Goal: Information Seeking & Learning: Learn about a topic

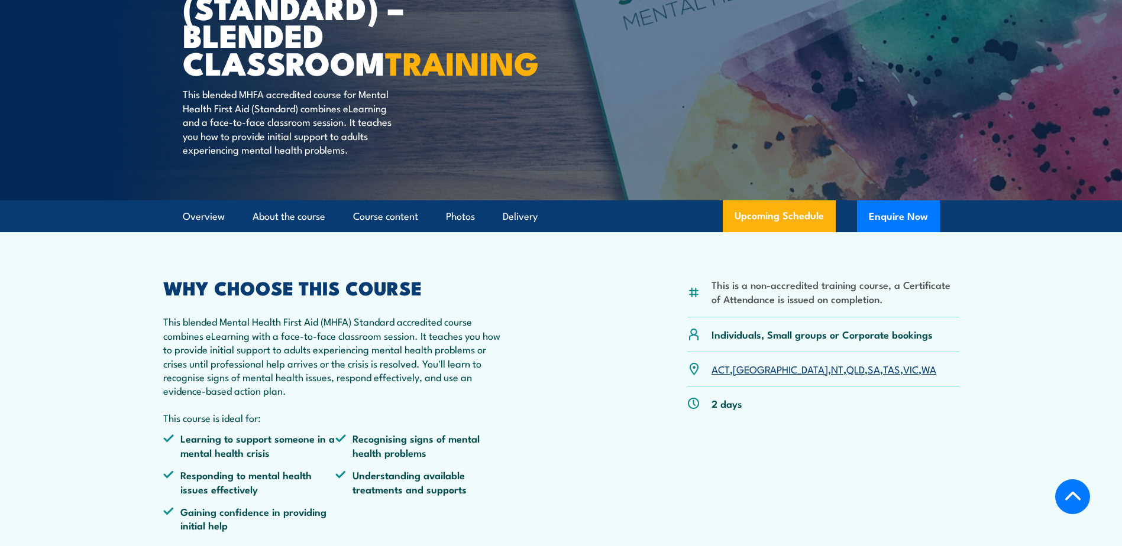
scroll to position [237, 0]
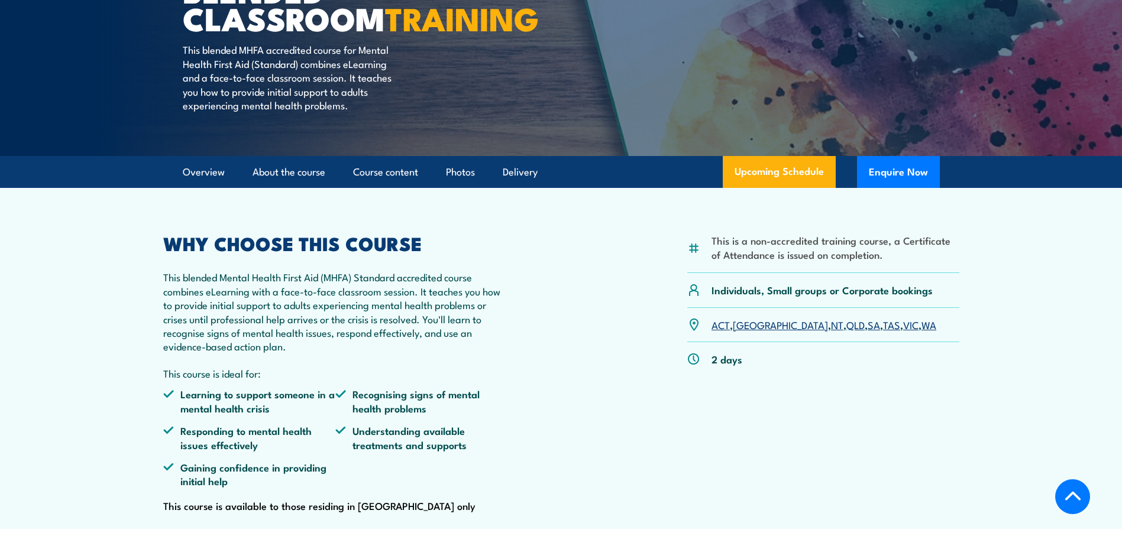
click at [903, 332] on link "VIC" at bounding box center [910, 325] width 15 height 14
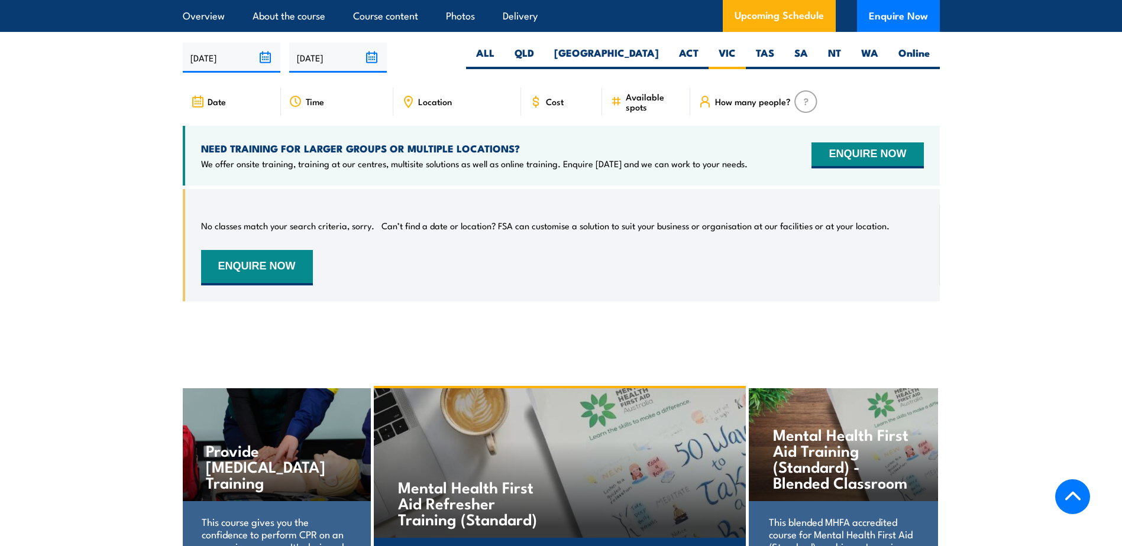
scroll to position [2288, 0]
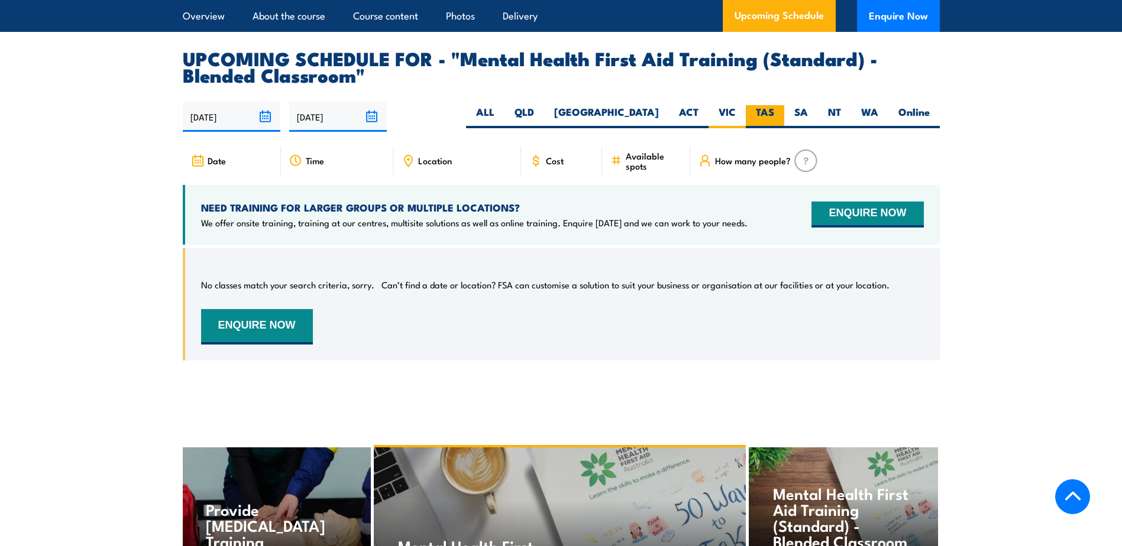
click at [757, 121] on label "TAS" at bounding box center [765, 116] width 38 height 23
click at [774, 113] on input "TAS" at bounding box center [778, 109] width 8 height 8
radio input "true"
click at [811, 128] on label "SA" at bounding box center [801, 116] width 34 height 23
click at [811, 113] on input "SA" at bounding box center [812, 109] width 8 height 8
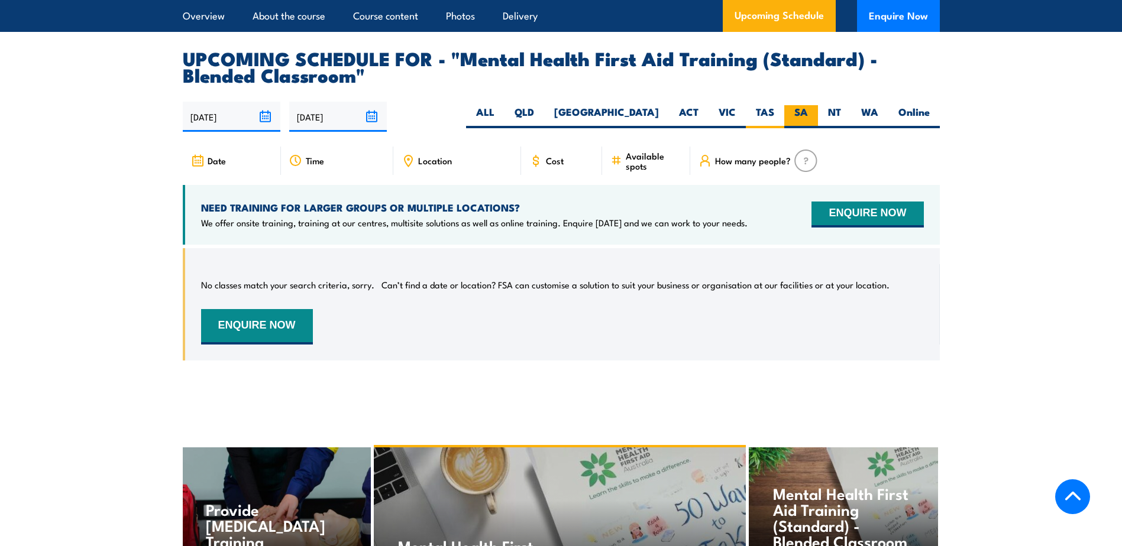
radio input "true"
click at [643, 125] on label "[GEOGRAPHIC_DATA]" at bounding box center [606, 116] width 125 height 23
click at [659, 113] on input "[GEOGRAPHIC_DATA]" at bounding box center [663, 109] width 8 height 8
radio input "true"
click at [544, 124] on label "QLD" at bounding box center [524, 116] width 40 height 23
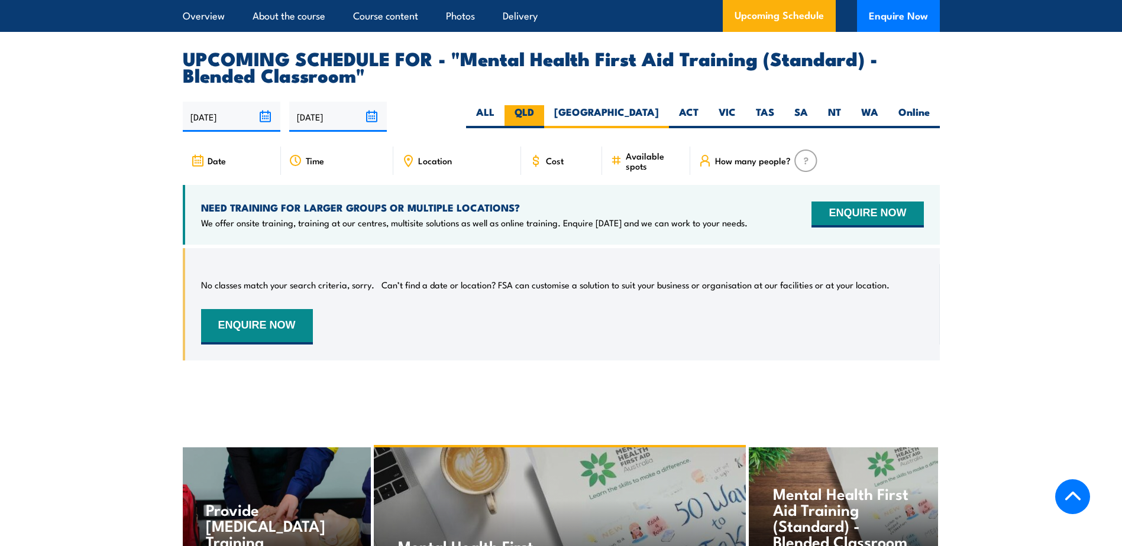
click at [542, 113] on input "QLD" at bounding box center [538, 109] width 8 height 8
radio input "true"
click at [504, 128] on label "ALL" at bounding box center [485, 116] width 38 height 23
click at [502, 113] on input "ALL" at bounding box center [498, 109] width 8 height 8
radio input "true"
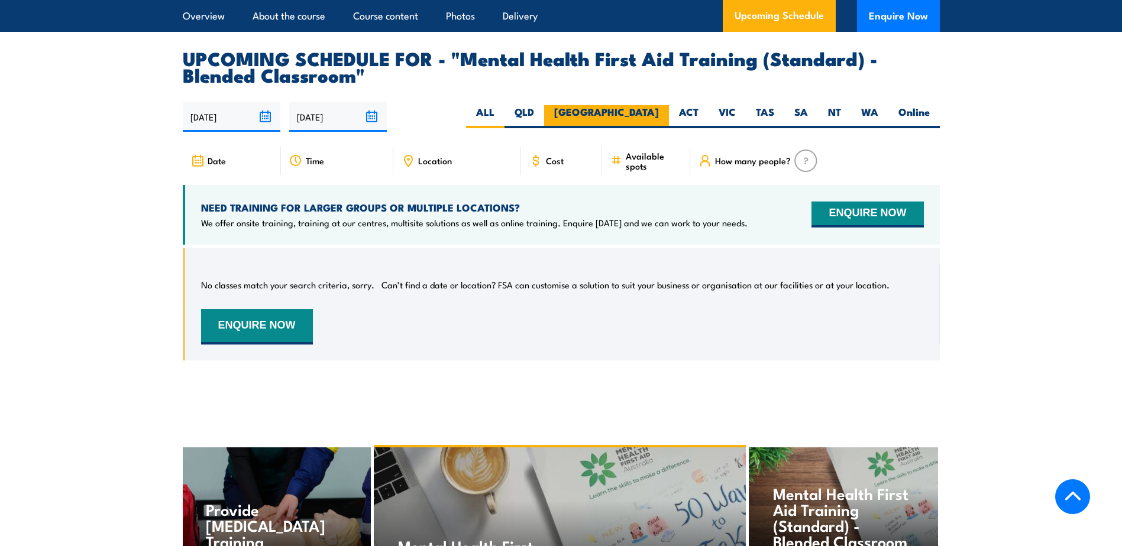
click at [646, 122] on label "[GEOGRAPHIC_DATA]" at bounding box center [606, 116] width 125 height 23
click at [659, 113] on input "[GEOGRAPHIC_DATA]" at bounding box center [663, 109] width 8 height 8
radio input "true"
click at [356, 130] on input "[DATE]" at bounding box center [338, 117] width 98 height 30
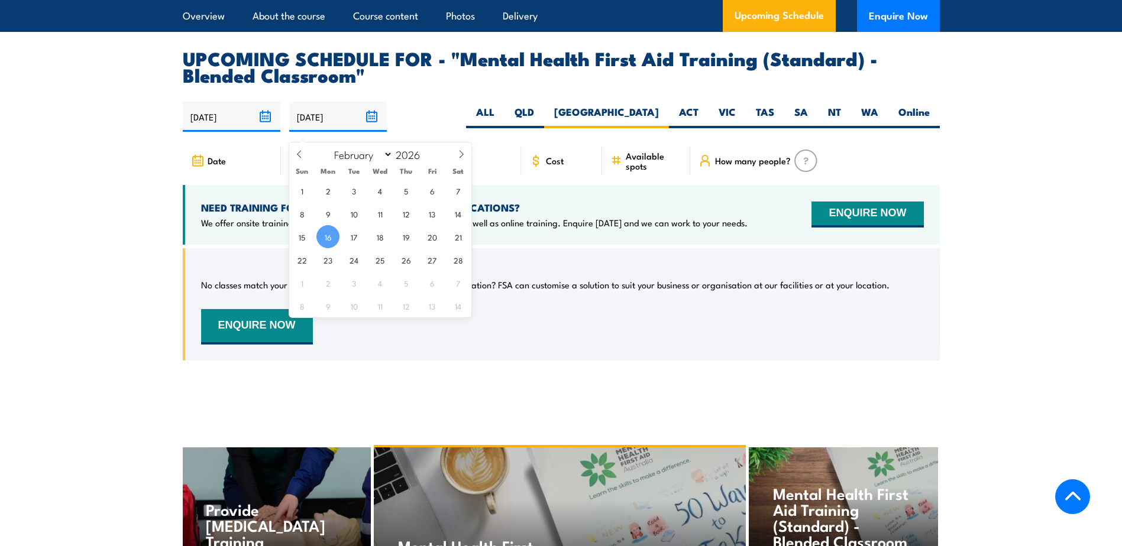
click at [427, 111] on article "UPCOMING SCHEDULE FOR - "Mental Health First Aid Training (Standard) - Blended …" at bounding box center [561, 214] width 757 height 329
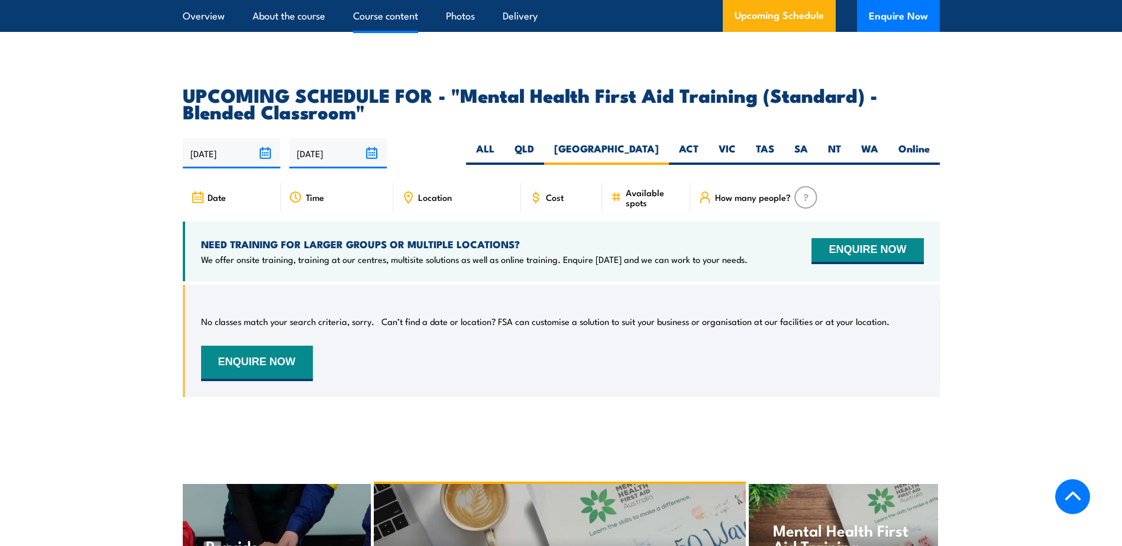
scroll to position [2347, 0]
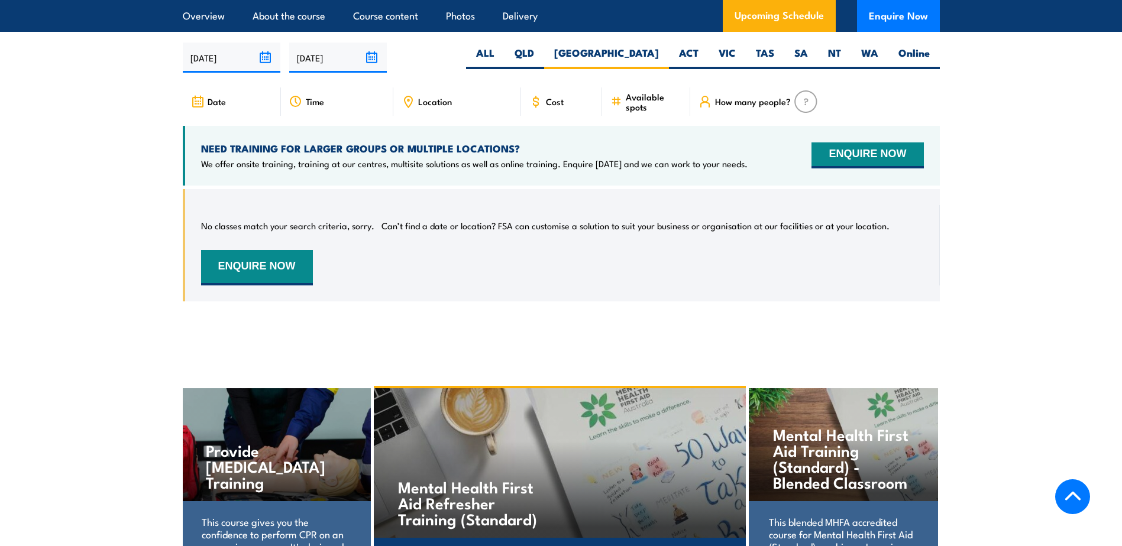
click at [374, 170] on p "We offer onsite training, training at our centres, multisite solutions as well …" at bounding box center [474, 164] width 546 height 12
click at [903, 63] on label "Online" at bounding box center [913, 57] width 51 height 23
click at [930, 54] on input "Online" at bounding box center [934, 50] width 8 height 8
radio input "true"
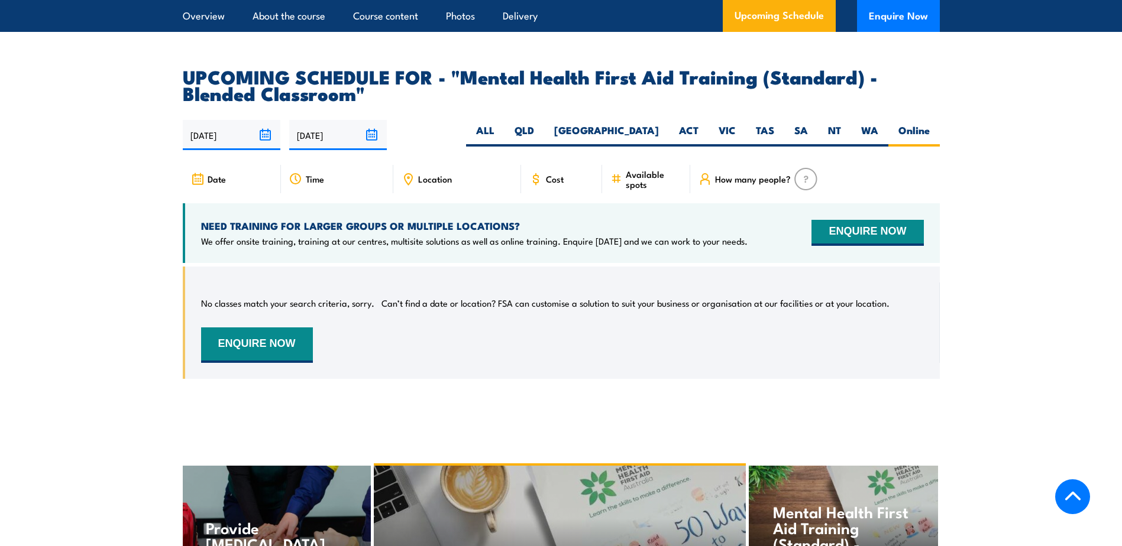
scroll to position [2347, 0]
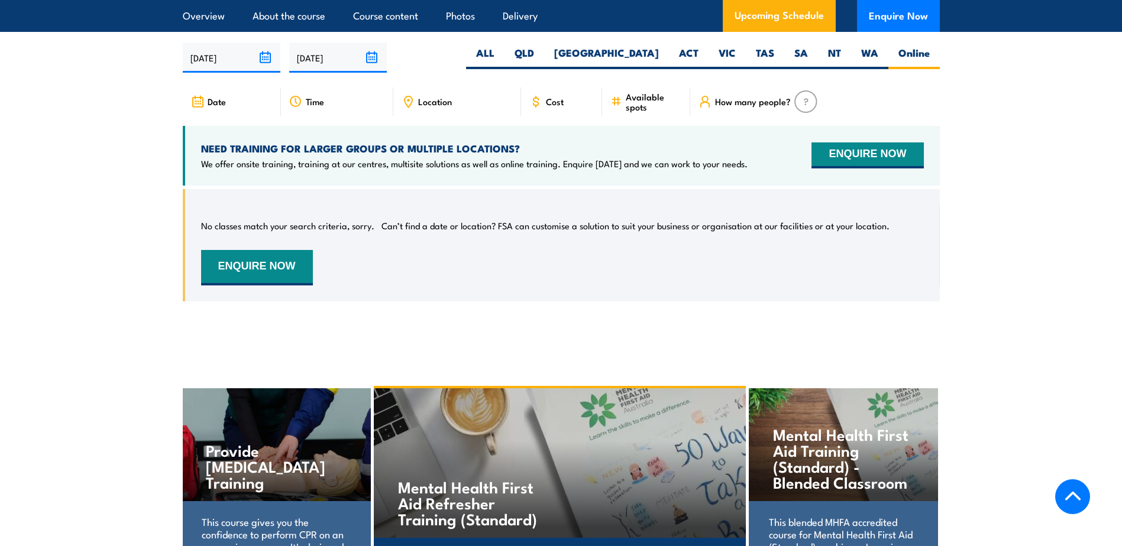
click at [532, 155] on h4 "NEED TRAINING FOR LARGER GROUPS OR MULTIPLE LOCATIONS?" at bounding box center [474, 148] width 546 height 13
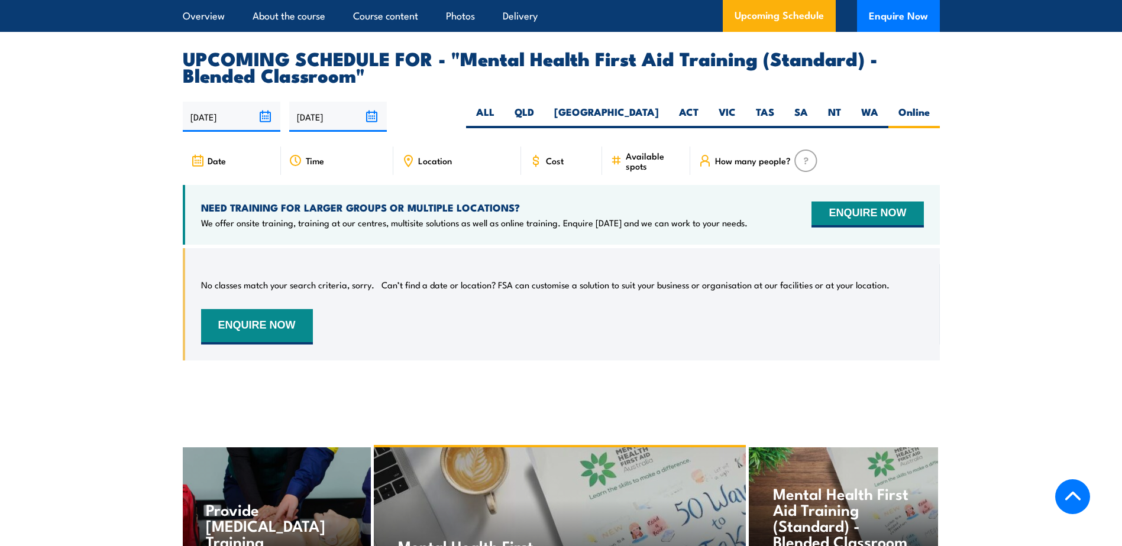
click at [345, 171] on div "Time" at bounding box center [337, 161] width 112 height 28
click at [810, 172] on img at bounding box center [805, 161] width 23 height 22
click at [756, 175] on div "How many people?" at bounding box center [814, 161] width 249 height 28
click at [247, 168] on div "Date" at bounding box center [232, 161] width 98 height 28
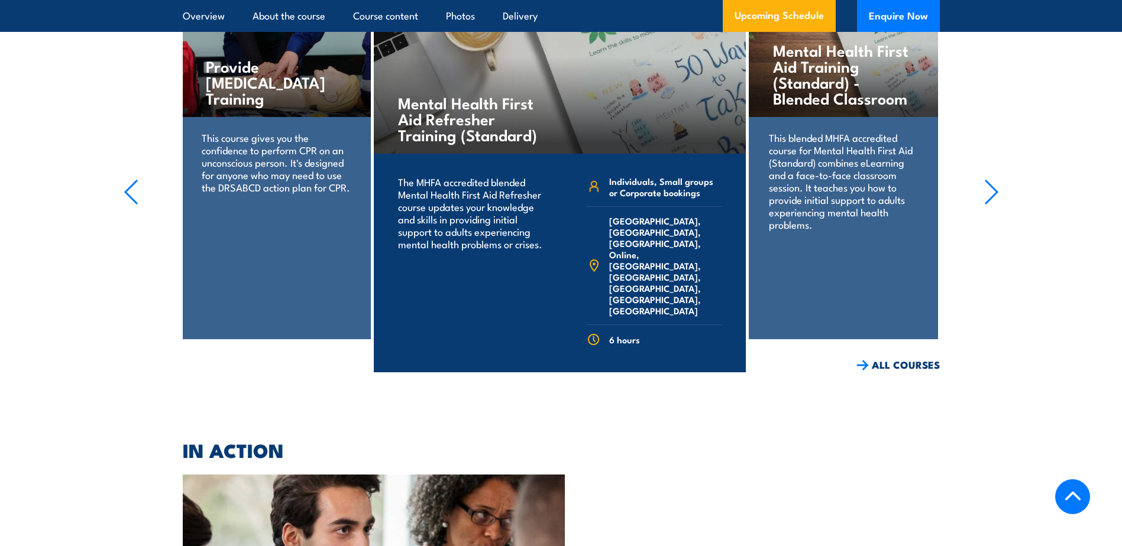
scroll to position [2702, 0]
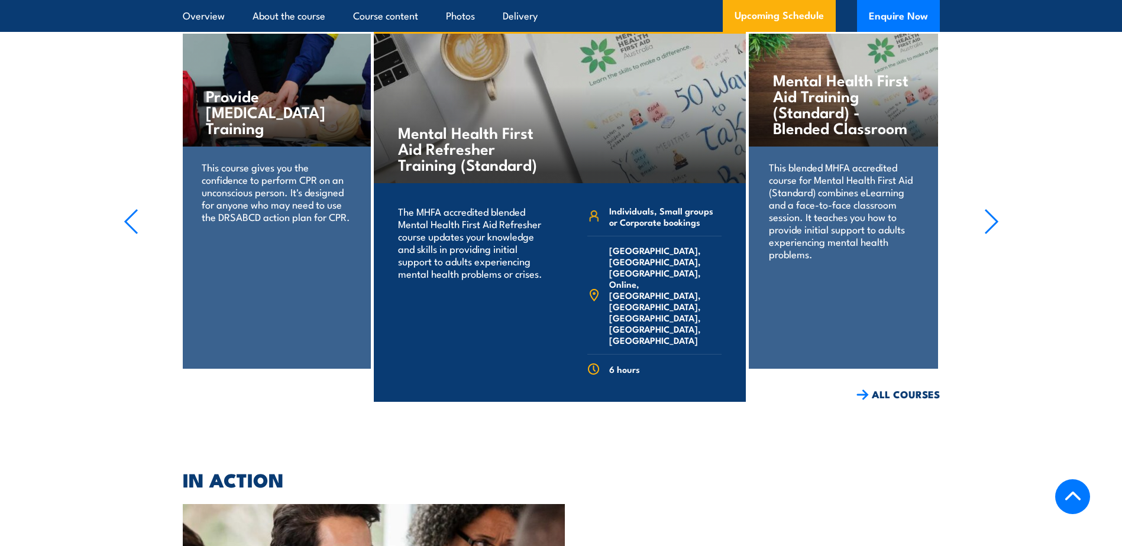
click at [703, 405] on link "COURSE DETAILS" at bounding box center [687, 420] width 117 height 31
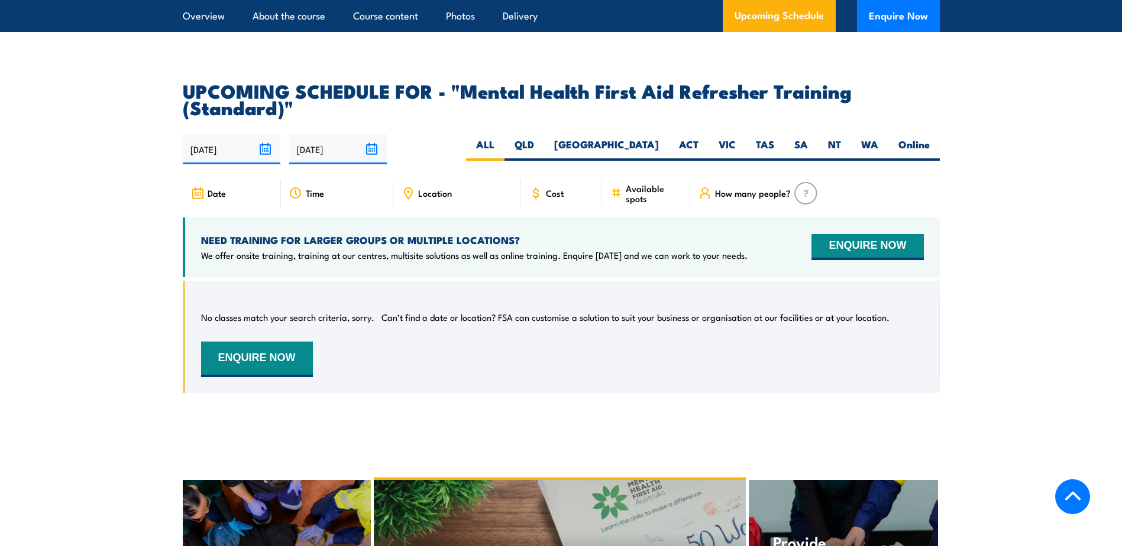
scroll to position [2188, 0]
